Goal: Transaction & Acquisition: Purchase product/service

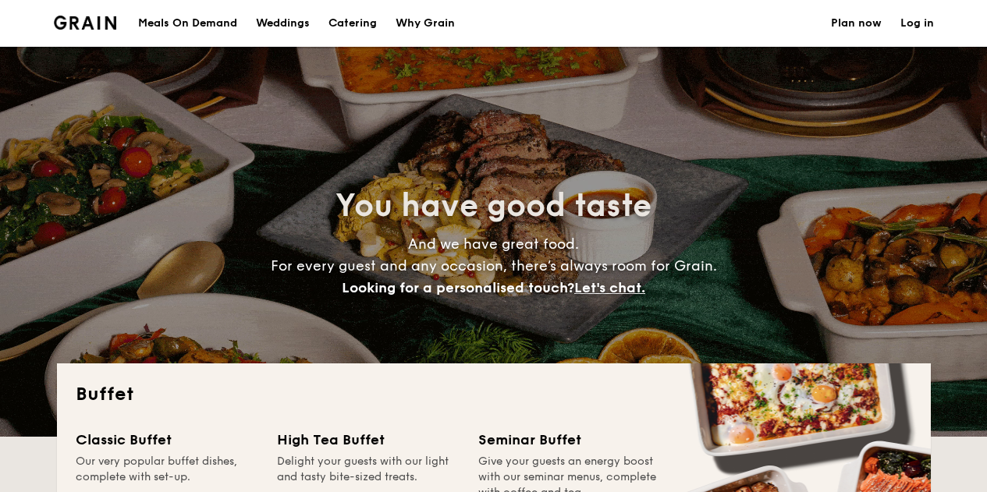
select select
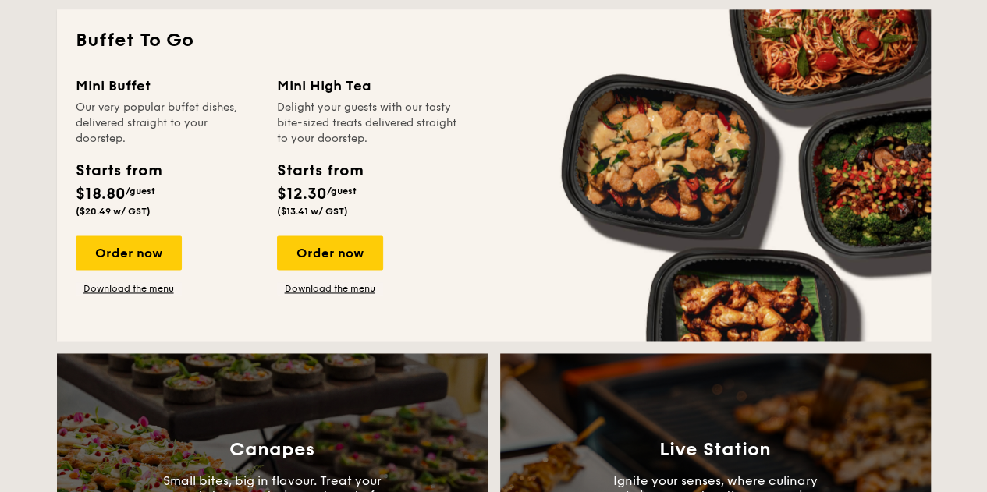
scroll to position [1036, 0]
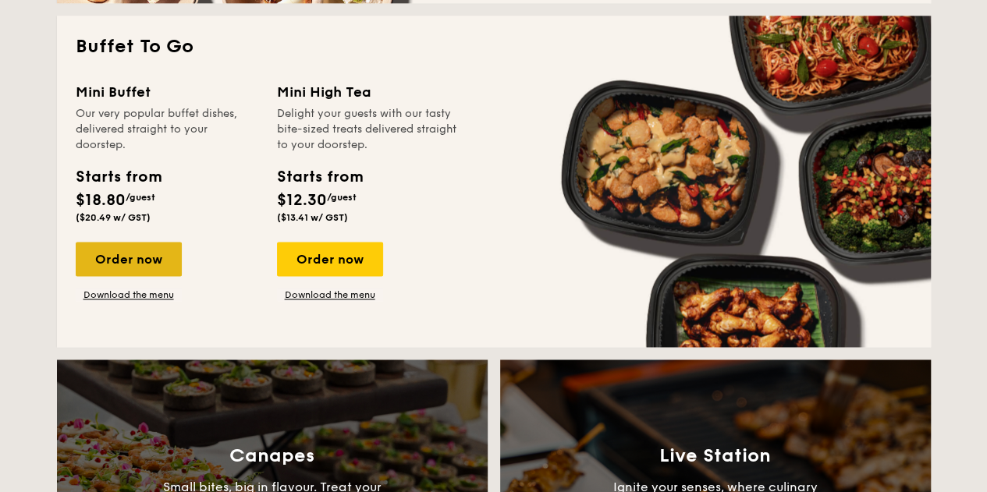
click at [145, 272] on div "Order now" at bounding box center [129, 259] width 106 height 34
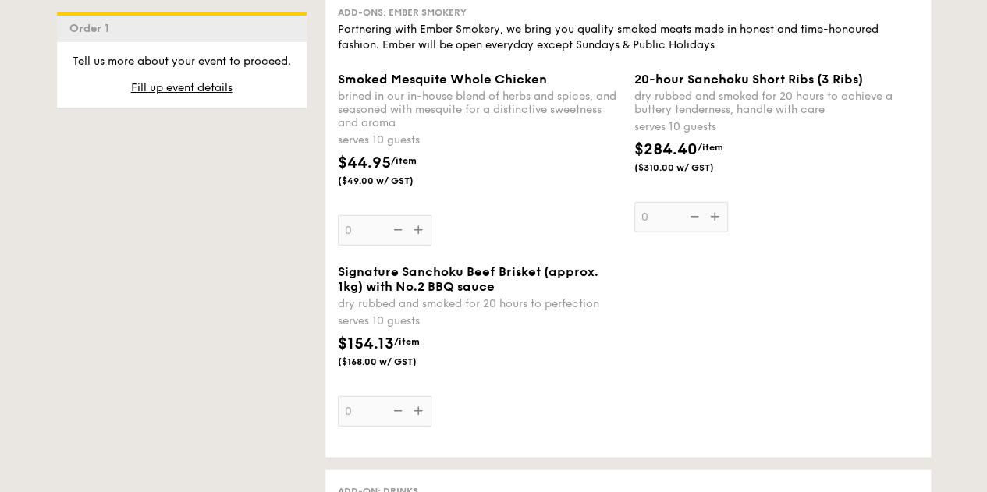
scroll to position [1663, 0]
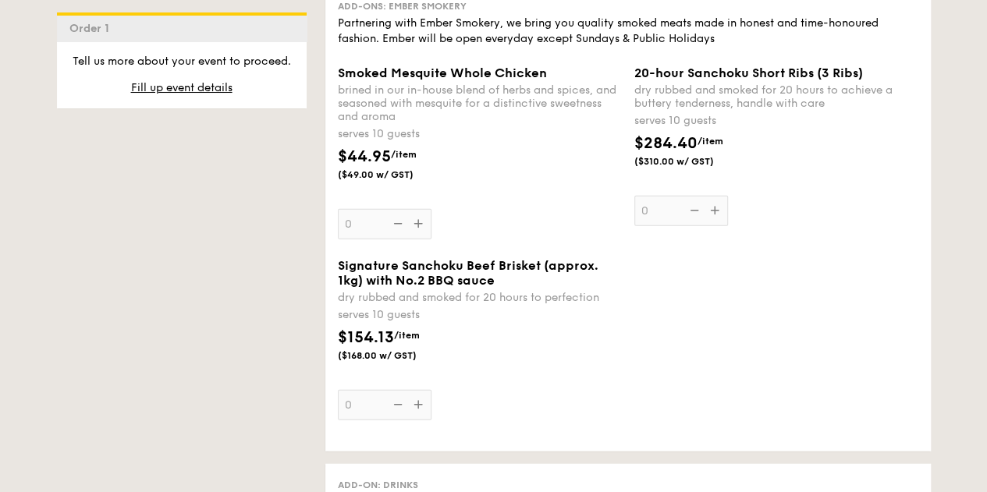
select select
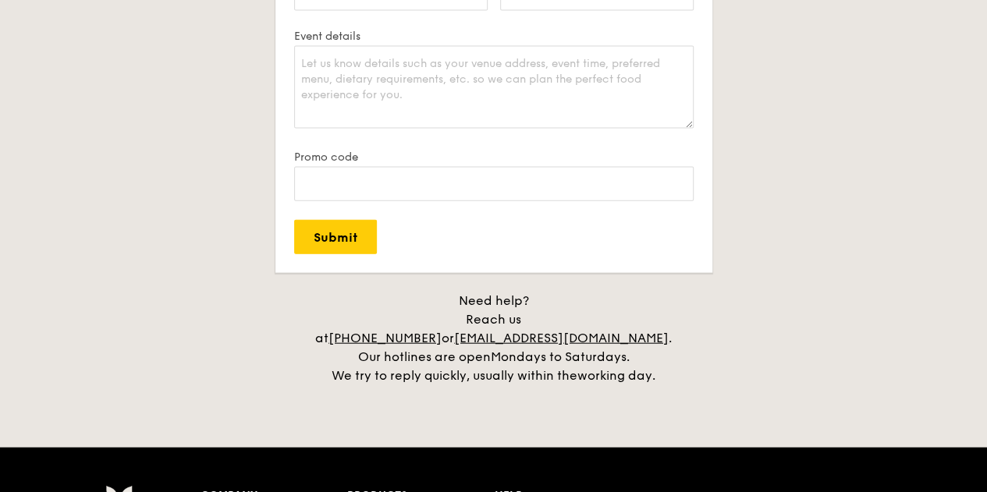
scroll to position [2398, 0]
